Goal: Find specific page/section: Find specific page/section

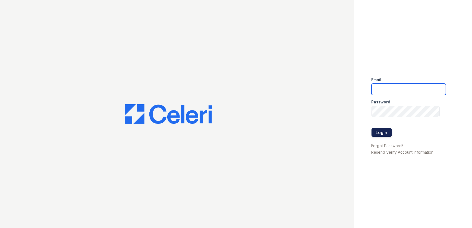
type input "ArriveWestborough@trinity-pm.com"
click at [381, 134] on button "Login" at bounding box center [381, 132] width 20 height 9
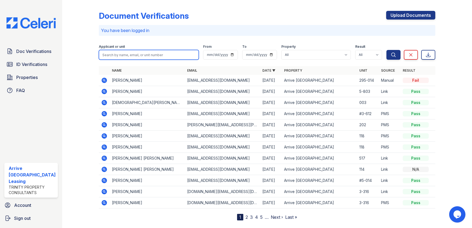
click at [124, 53] on input "search" at bounding box center [149, 55] width 100 height 10
type input "[PERSON_NAME]"
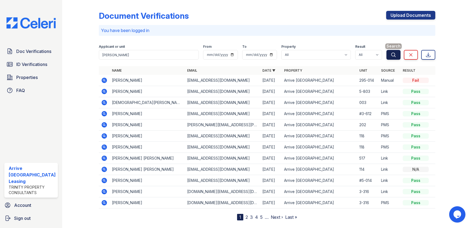
click at [390, 58] on button "Search" at bounding box center [393, 55] width 14 height 10
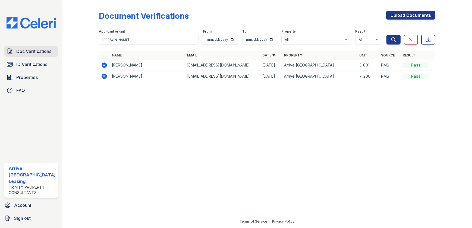
click at [45, 50] on span "Doc Verifications" at bounding box center [33, 51] width 35 height 7
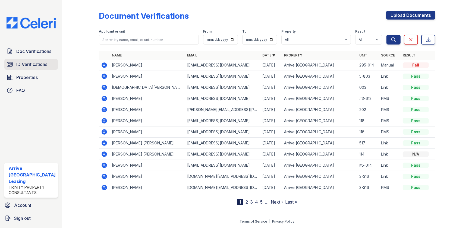
click at [50, 62] on link "ID Verifications" at bounding box center [30, 64] width 53 height 11
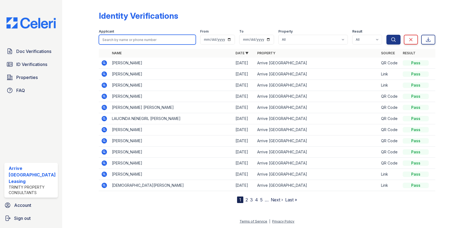
click at [116, 41] on input "search" at bounding box center [147, 40] width 97 height 10
type input "[PERSON_NAME]"
click at [386, 35] on button "Search" at bounding box center [393, 40] width 14 height 10
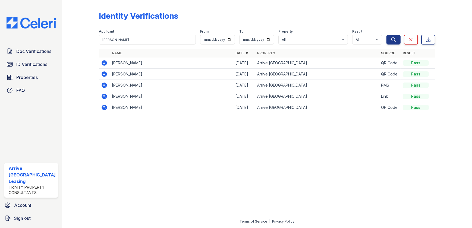
click at [103, 82] on icon at bounding box center [104, 85] width 7 height 7
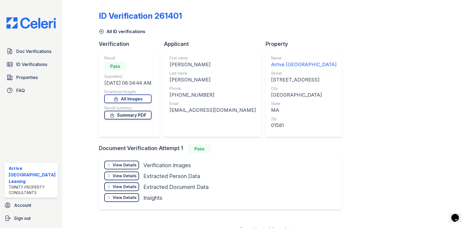
click at [145, 112] on link "Summary PDF" at bounding box center [127, 115] width 47 height 9
